Goal: Information Seeking & Learning: Find specific fact

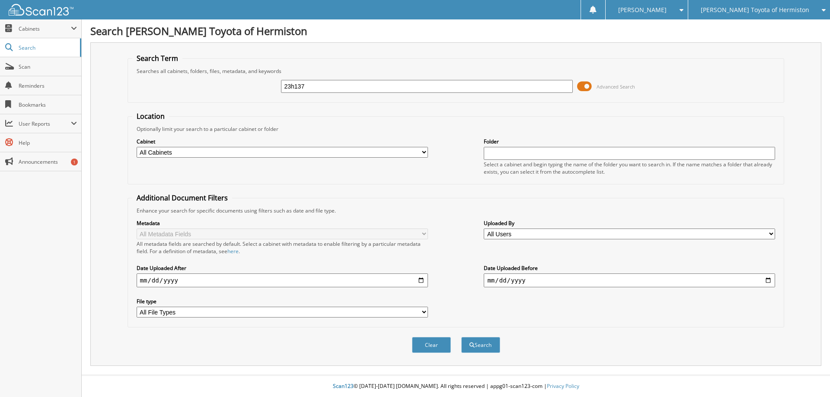
type input "23h137"
click at [461, 337] on button "Search" at bounding box center [480, 345] width 39 height 16
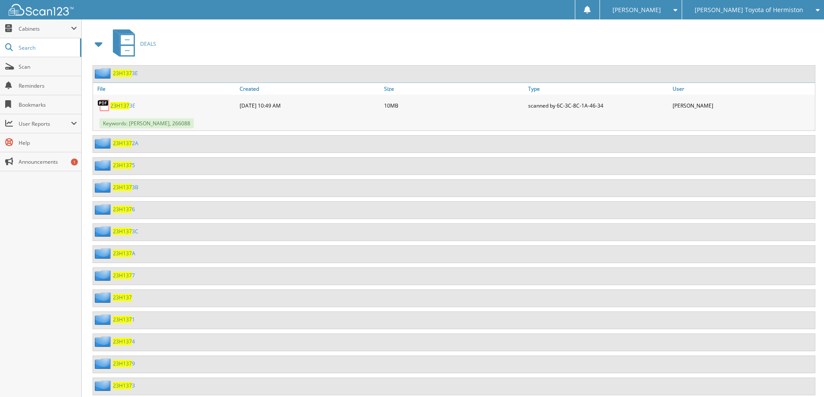
scroll to position [389, 0]
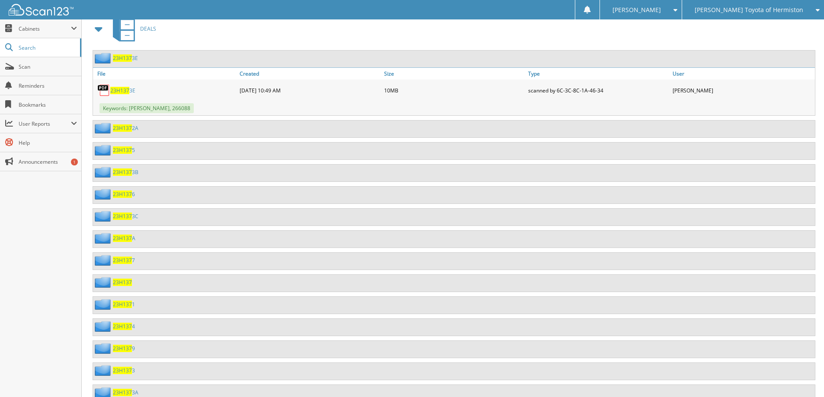
click at [125, 284] on span "23H137" at bounding box center [122, 282] width 19 height 7
